Goal: Task Accomplishment & Management: Manage account settings

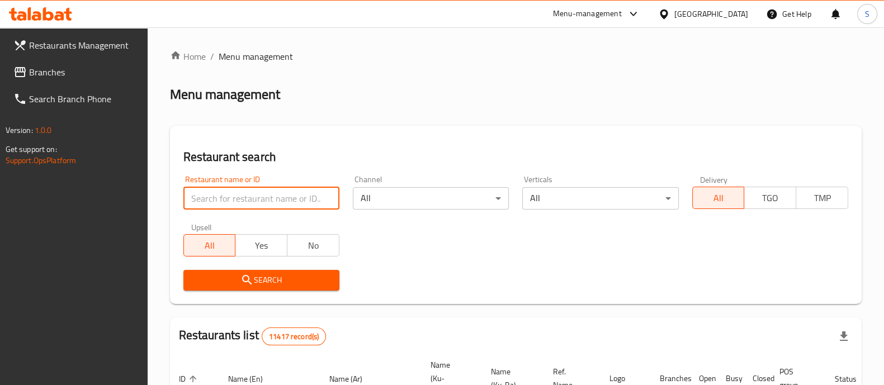
click at [299, 203] on input "search" at bounding box center [261, 198] width 156 height 22
type input "tasty"
click button "Search" at bounding box center [261, 280] width 156 height 21
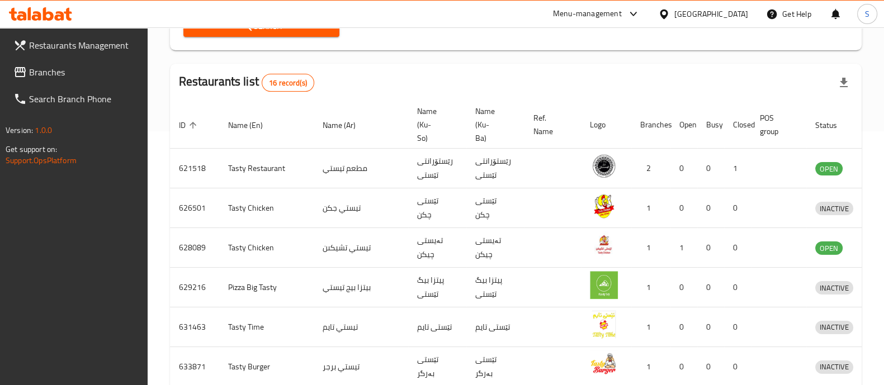
scroll to position [255, 0]
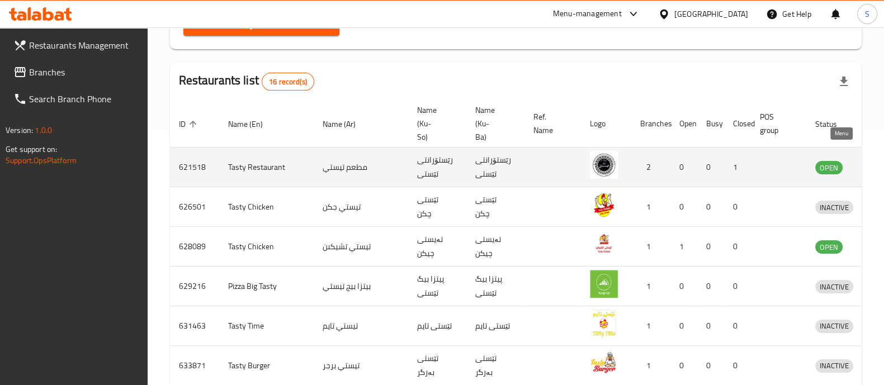
click at [877, 163] on icon "enhanced table" at bounding box center [883, 168] width 12 height 10
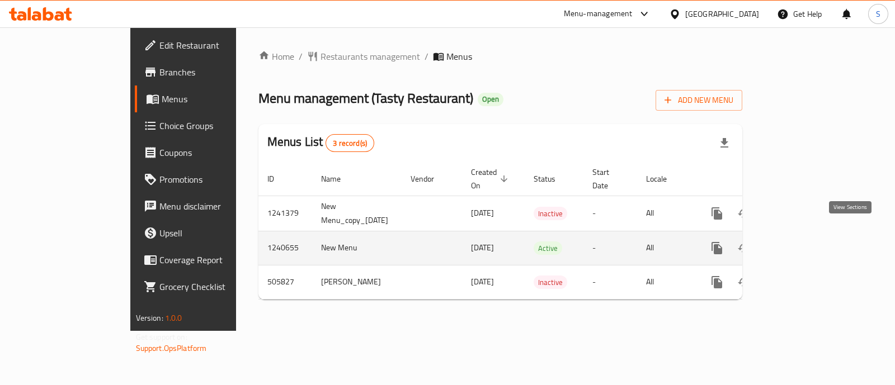
click at [804, 242] on icon "enhanced table" at bounding box center [797, 248] width 13 height 13
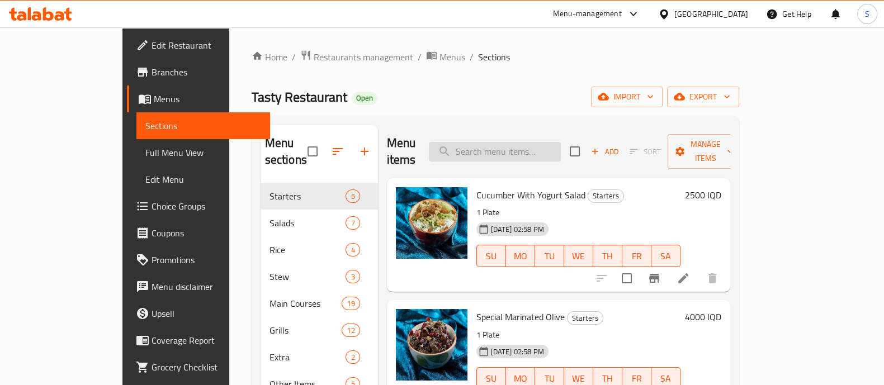
click at [510, 149] on input "search" at bounding box center [495, 152] width 132 height 20
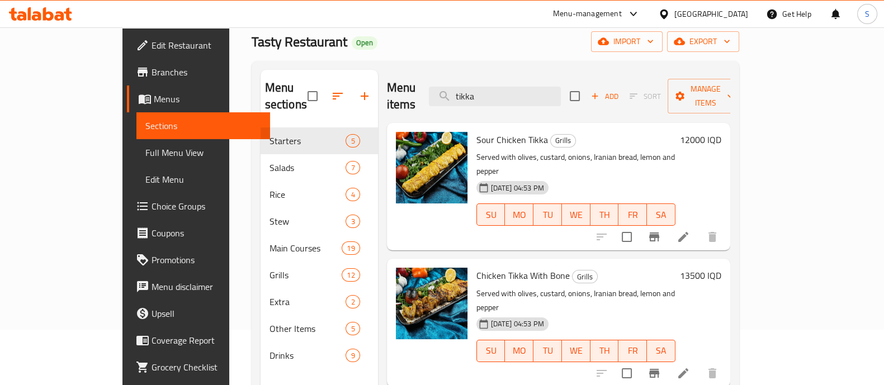
scroll to position [33, 0]
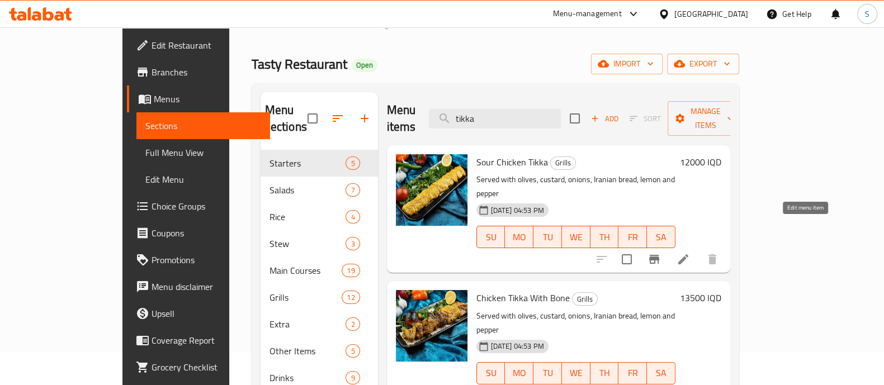
type input "tikka"
click at [689, 255] on icon at bounding box center [684, 260] width 10 height 10
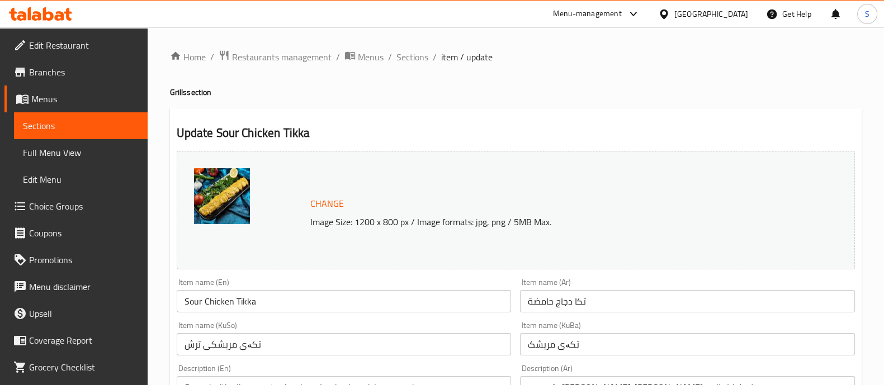
scroll to position [123, 0]
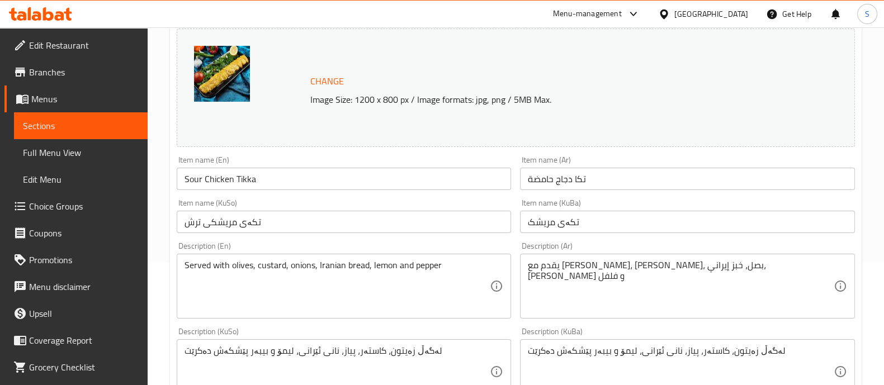
click at [531, 186] on input "تكا دجاج حامضة" at bounding box center [687, 179] width 335 height 22
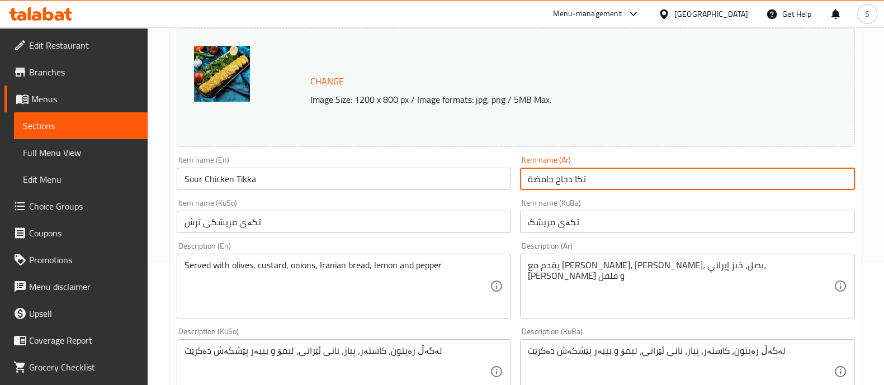
click at [531, 186] on input "تكا دجاج حامضة" at bounding box center [687, 179] width 335 height 22
type input "تكا دجاج"
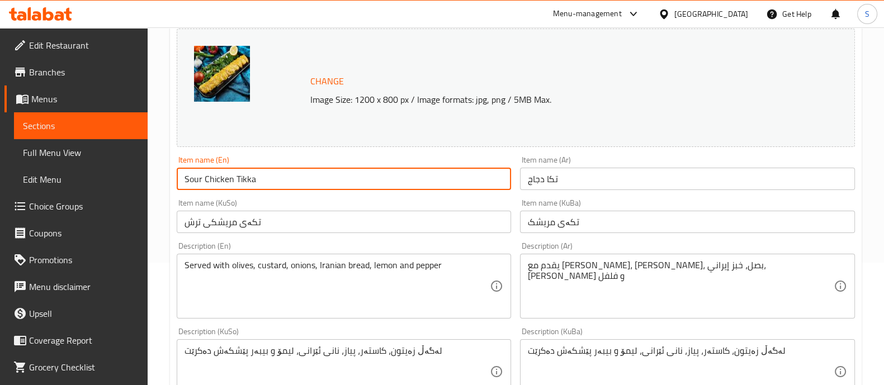
click at [196, 177] on input "Sour Chicken Tikka" at bounding box center [344, 179] width 335 height 22
type input "Chicken Tikka"
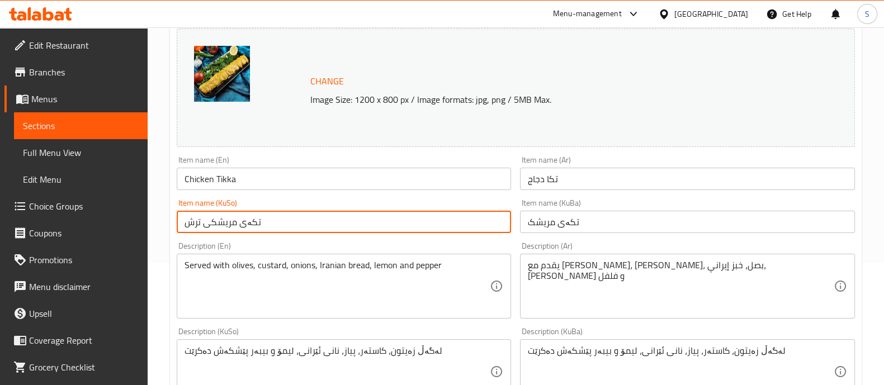
click at [185, 225] on input "تکەی مریشکی ترش" at bounding box center [344, 222] width 335 height 22
click at [233, 227] on input "تکەی مریشکی ترش" at bounding box center [344, 222] width 335 height 22
click at [548, 238] on div "Description (Ar) يقدم مع [PERSON_NAME]، كاسترد، بصل، خبز إيراني، ليمون و فلفل D…" at bounding box center [688, 281] width 344 height 86
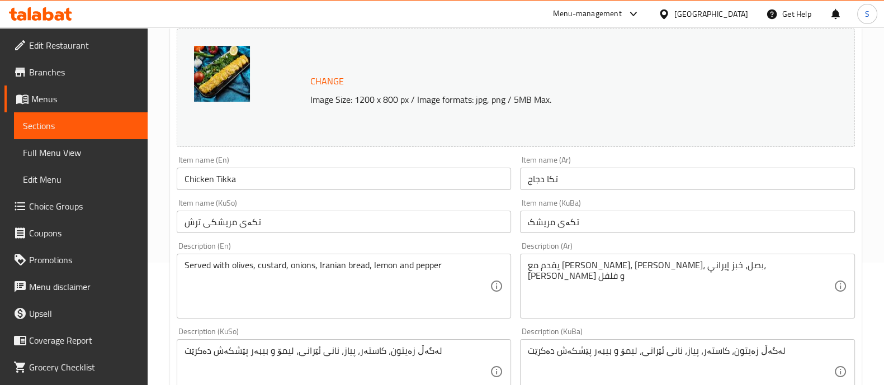
click at [544, 227] on input "تکەی مریشک" at bounding box center [687, 222] width 335 height 22
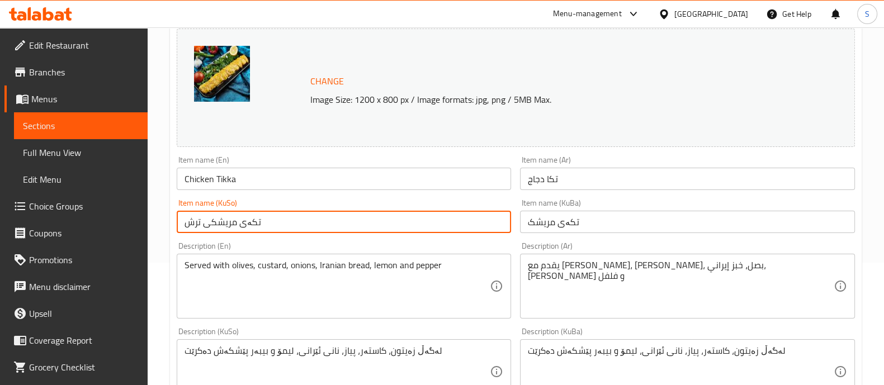
click at [318, 219] on input "تکەی مریشکی ترش" at bounding box center [344, 222] width 335 height 22
paste input "text"
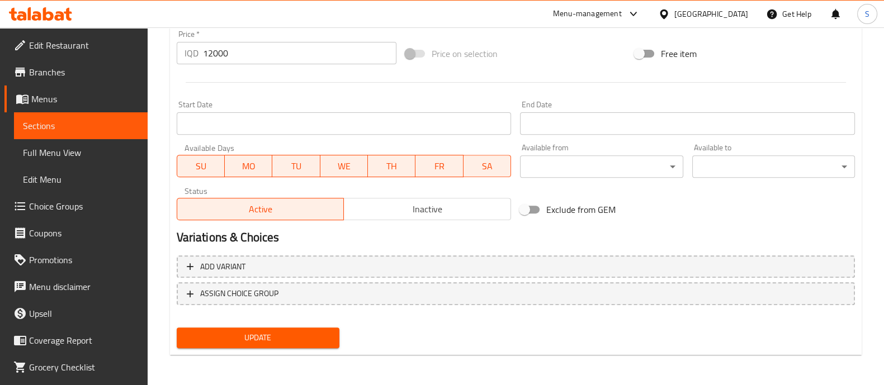
type input "تکەی مریشک"
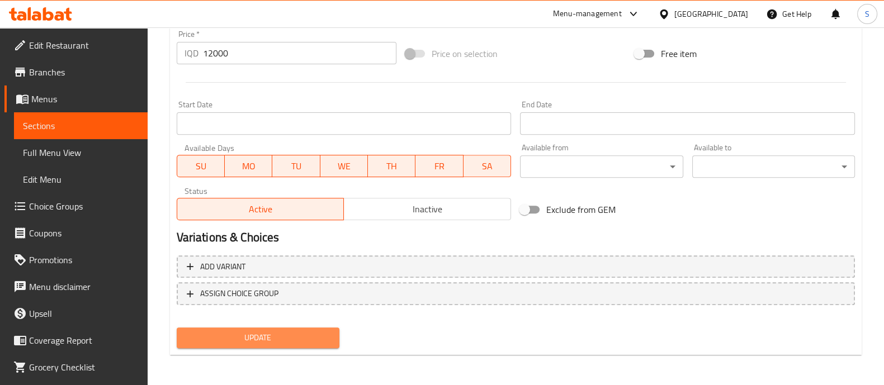
click at [293, 341] on span "Update" at bounding box center [258, 338] width 145 height 14
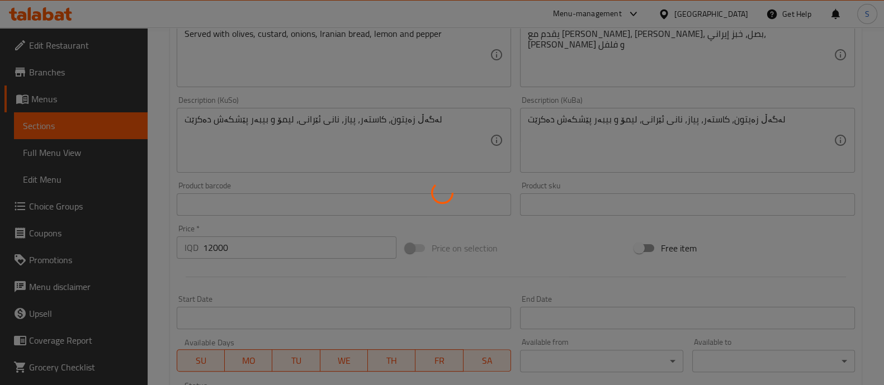
scroll to position [347, 0]
